Goal: Go to known website: Go to known website

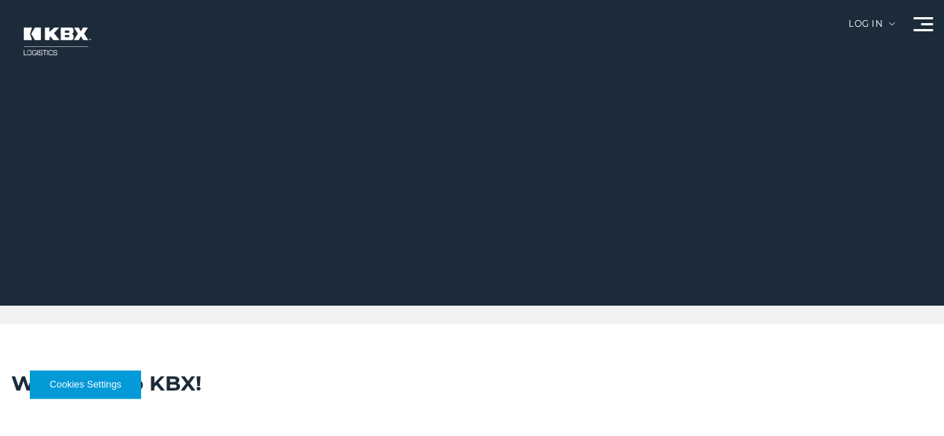
click at [0, 0] on link "Technology" at bounding box center [0, 0] width 0 height 0
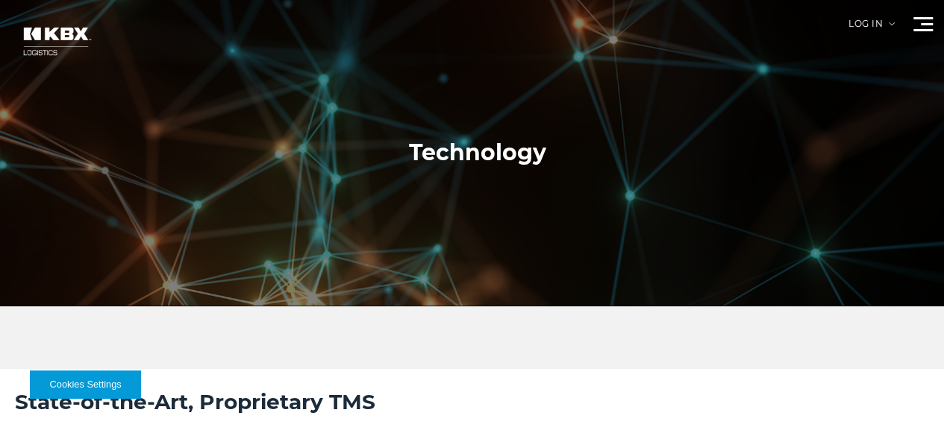
click at [848, 37] on div "Log in" at bounding box center [871, 29] width 46 height 20
click at [848, 30] on div "Log in" at bounding box center [871, 29] width 46 height 20
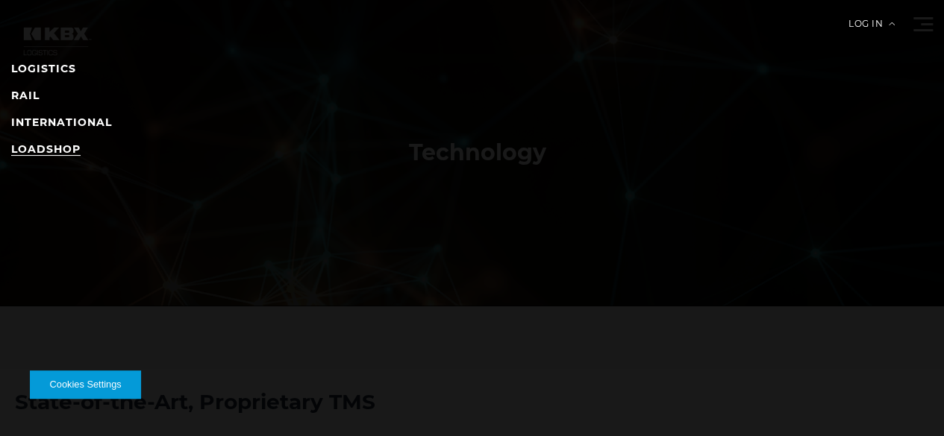
click at [72, 148] on link "LOADSHOP" at bounding box center [45, 148] width 69 height 13
